Goal: Obtain resource: Download file/media

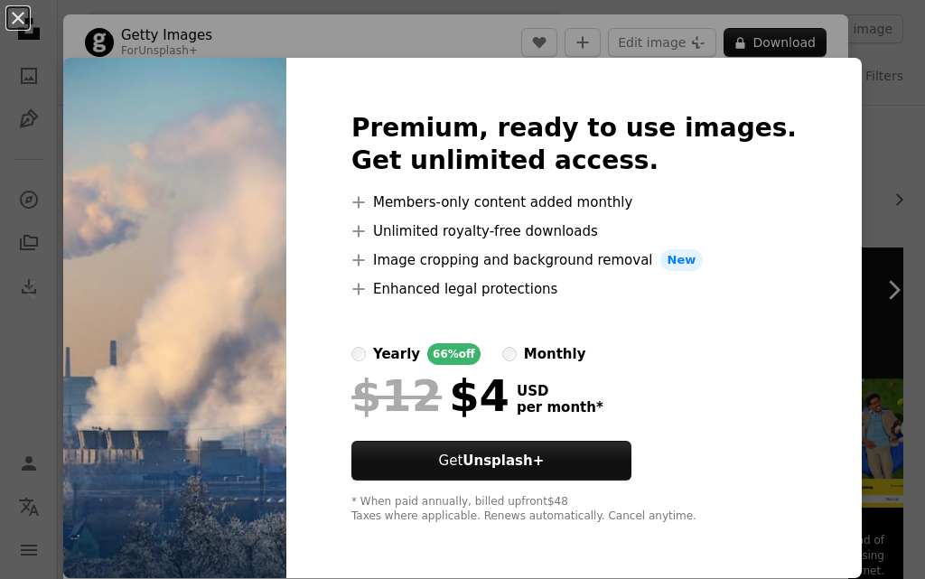
click at [678, 6] on div "An X shape Premium, ready to use images. Get unlimited access. A plus sign Memb…" at bounding box center [462, 289] width 925 height 579
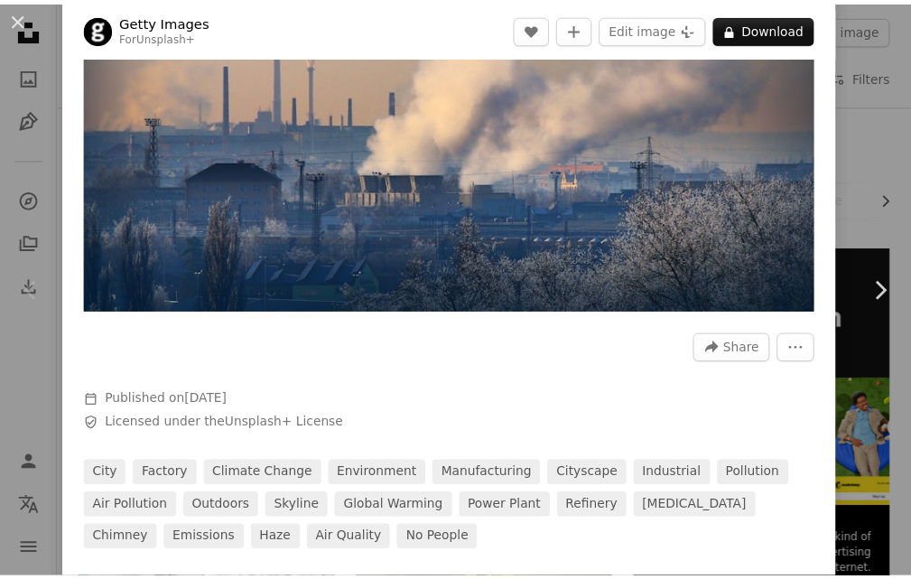
scroll to position [285, 0]
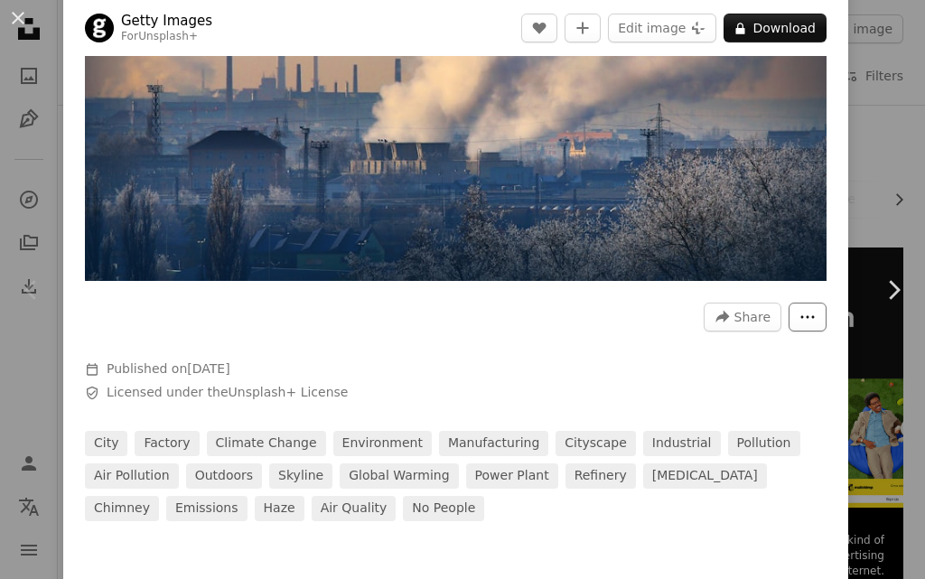
click at [788, 305] on button "More Actions" at bounding box center [807, 316] width 38 height 29
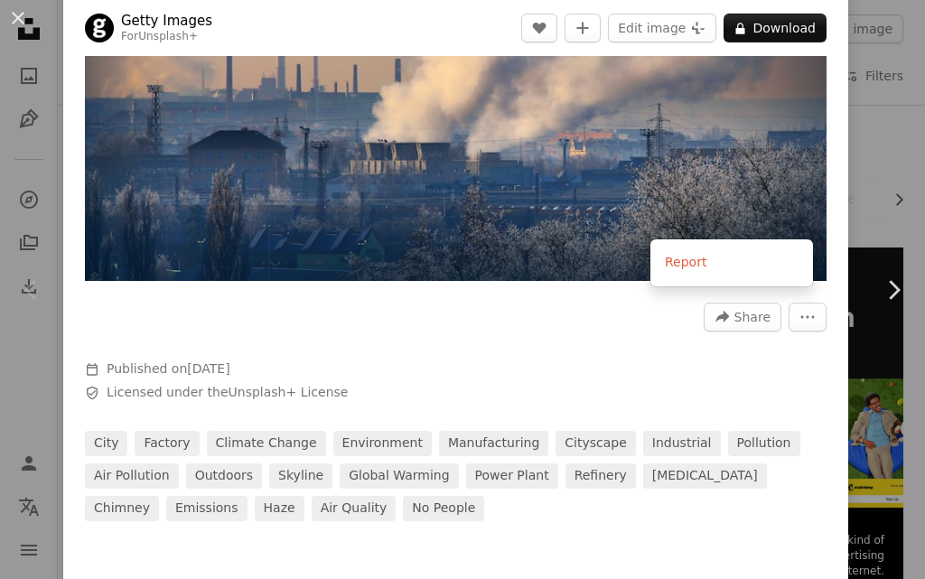
click at [735, 144] on dialog "An X shape Chevron left Chevron right Getty Images For Unsplash+ A heart A plus…" at bounding box center [462, 289] width 925 height 579
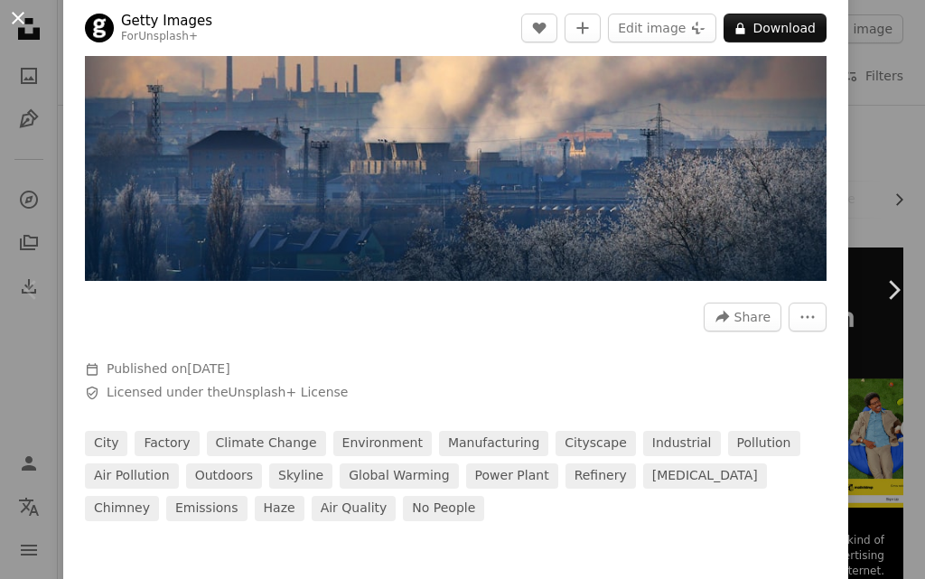
click at [23, 7] on button "An X shape" at bounding box center [18, 18] width 22 height 22
